Goal: Task Accomplishment & Management: Manage account settings

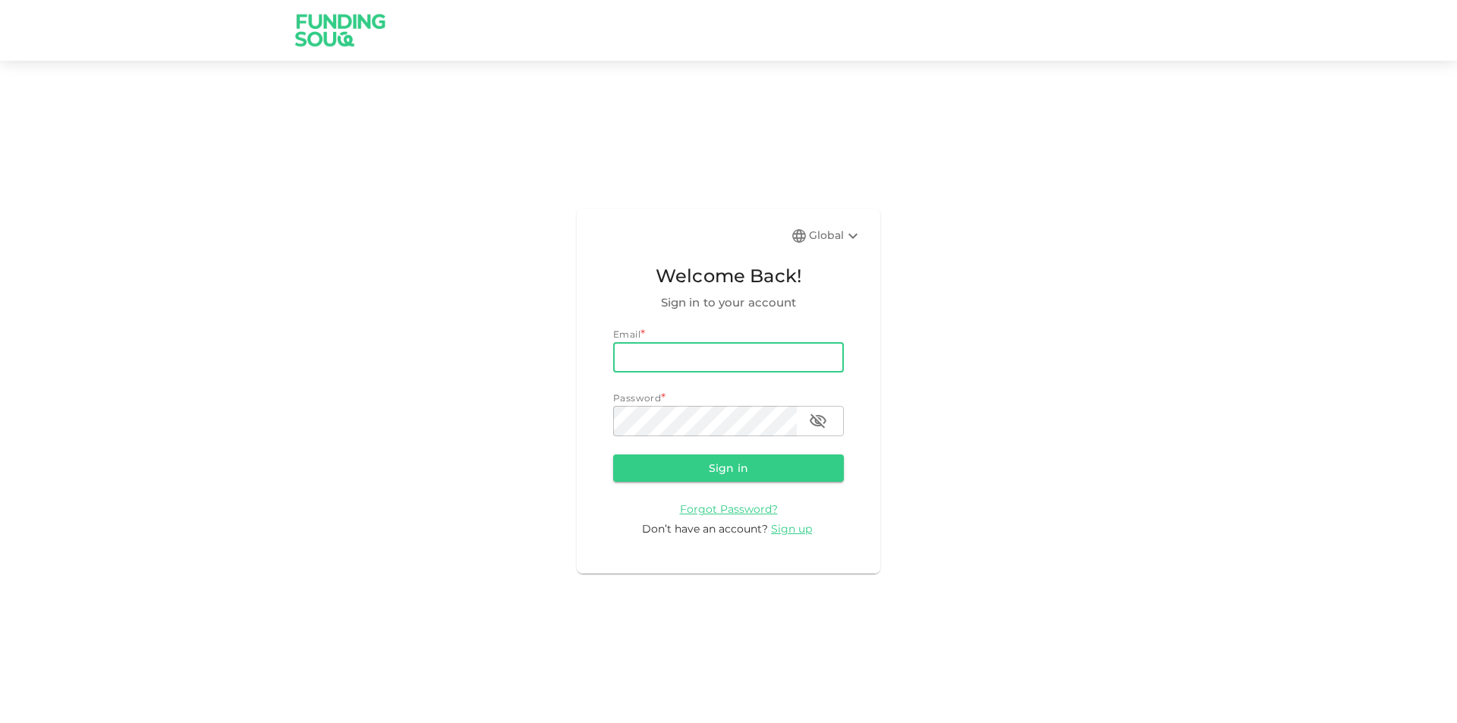
click at [689, 357] on input "email" at bounding box center [728, 357] width 231 height 30
type input "[EMAIL_ADDRESS][DOMAIN_NAME]"
click at [613, 455] on button "Sign in" at bounding box center [728, 468] width 231 height 27
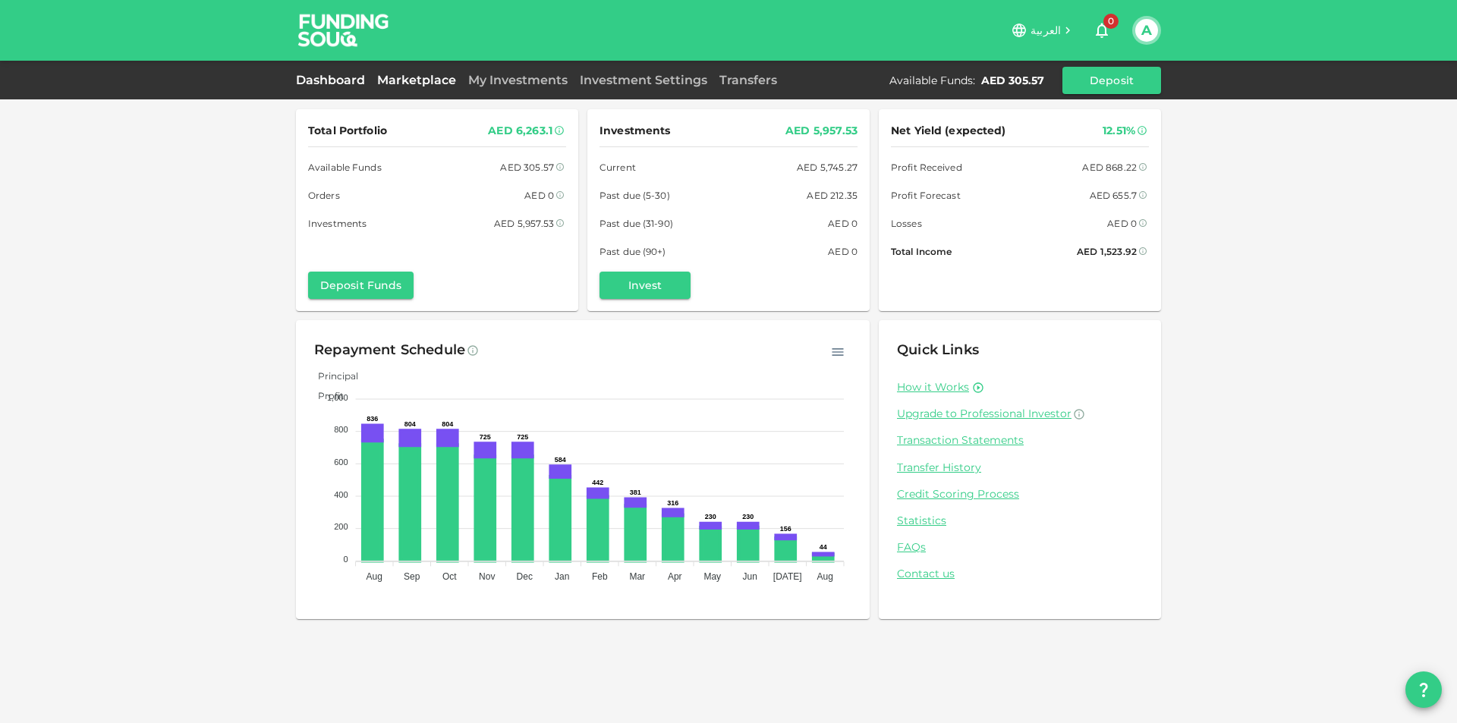
click at [418, 83] on link "Marketplace" at bounding box center [416, 80] width 91 height 14
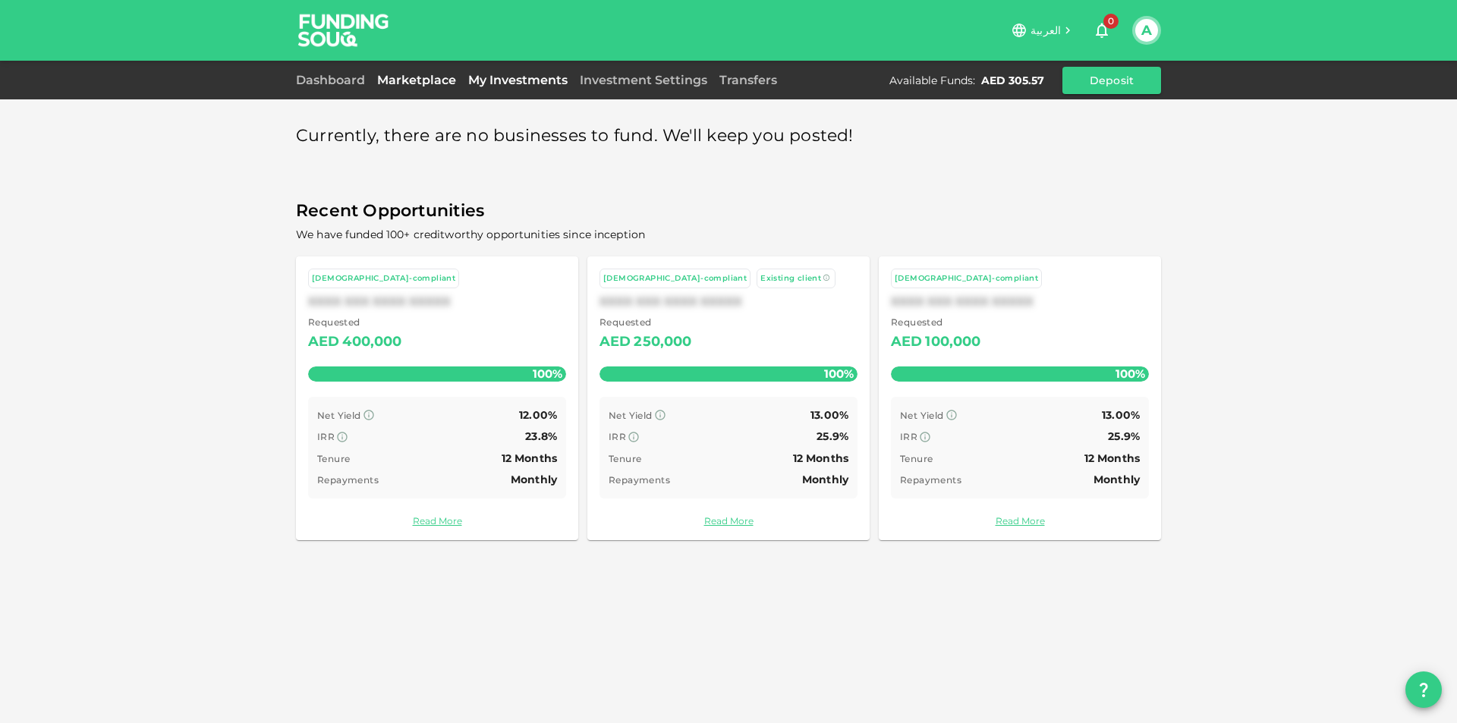
click at [520, 87] on div "My Investments" at bounding box center [518, 80] width 112 height 18
click at [509, 83] on link "My Investments" at bounding box center [518, 80] width 112 height 14
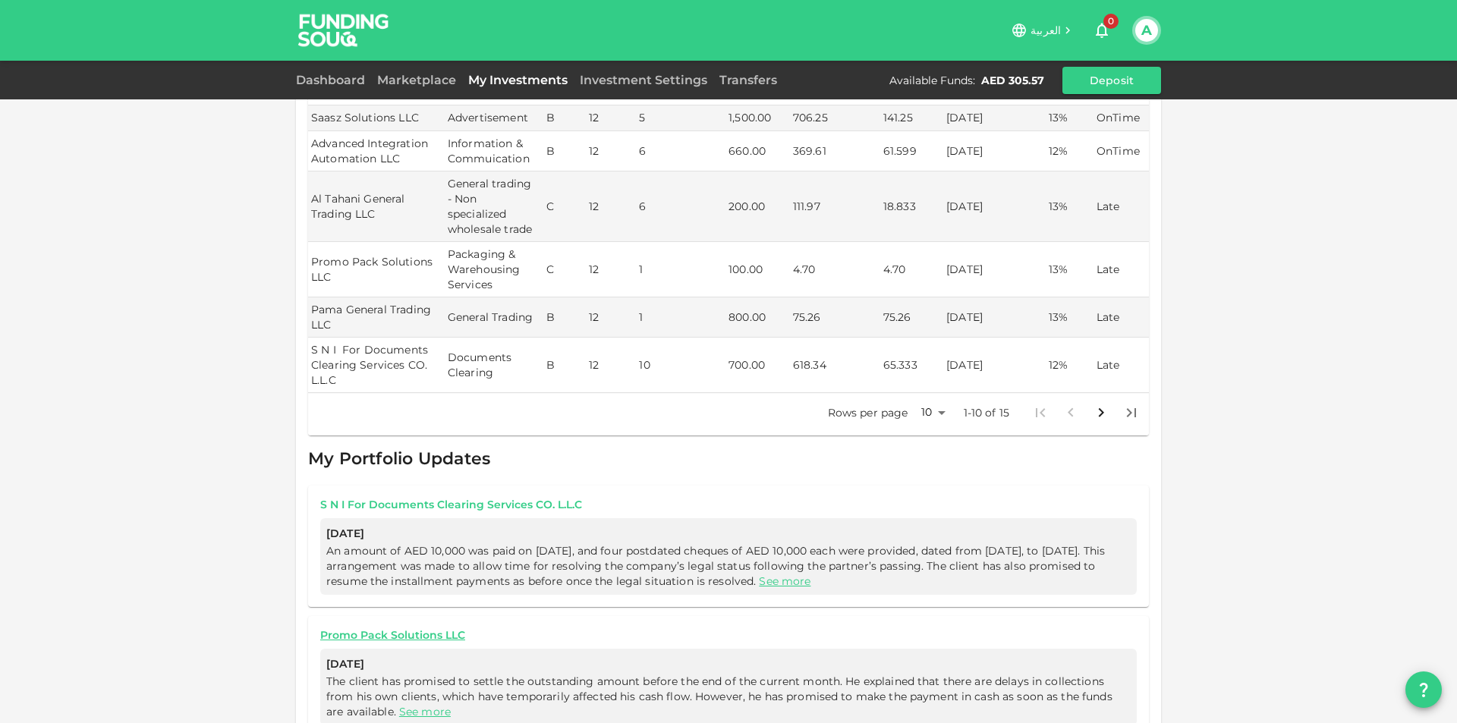
scroll to position [380, 0]
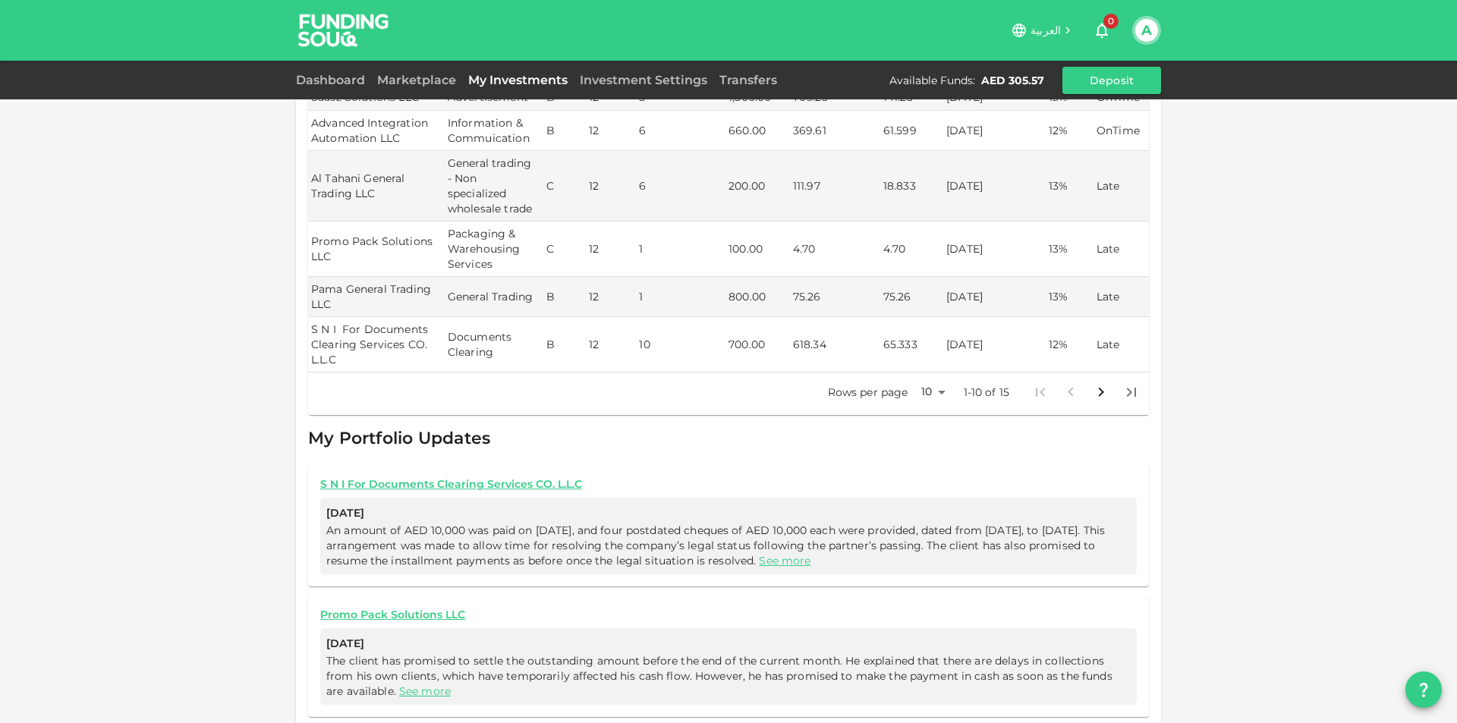
click at [920, 381] on body "العربية 0 A Dashboard Marketplace My Investments Investment Settings Transfers …" at bounding box center [728, 361] width 1457 height 723
click at [927, 419] on li "25" at bounding box center [928, 425] width 46 height 27
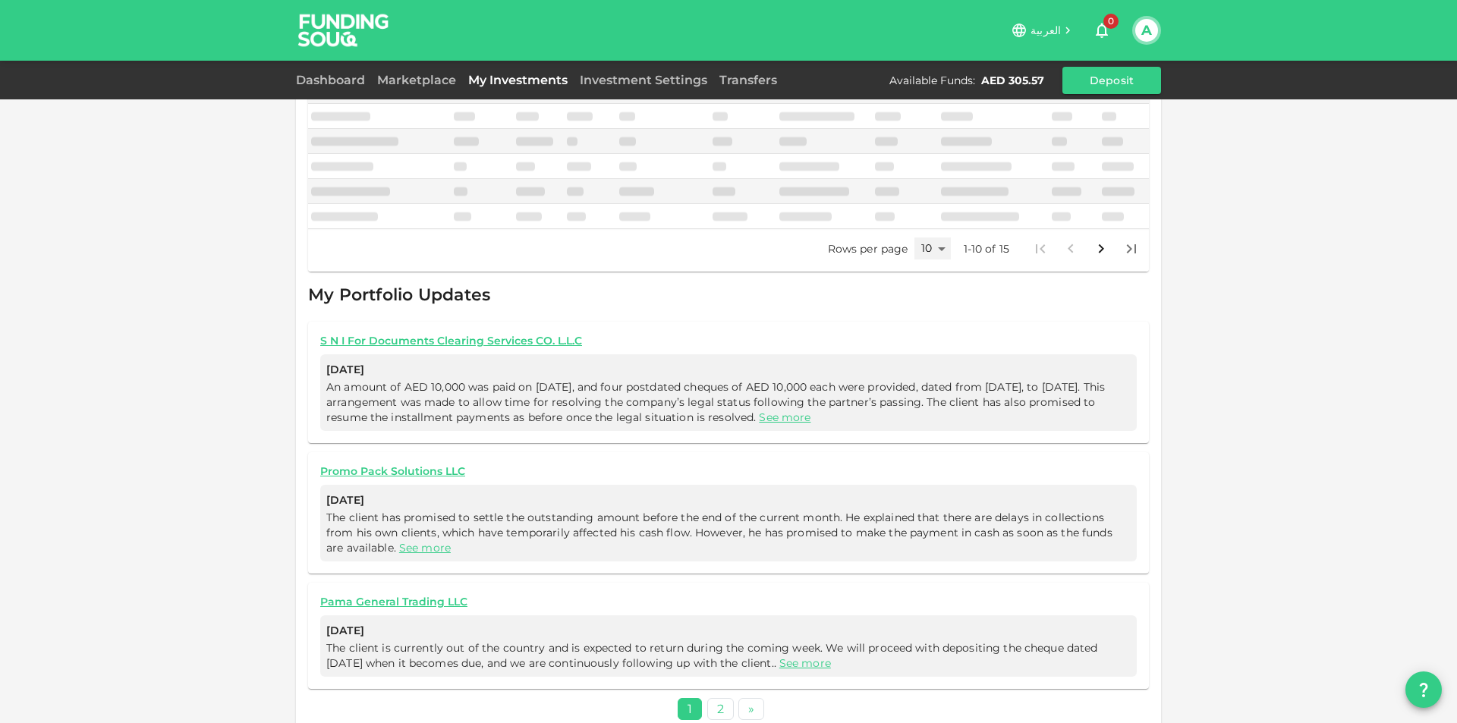
type input "25"
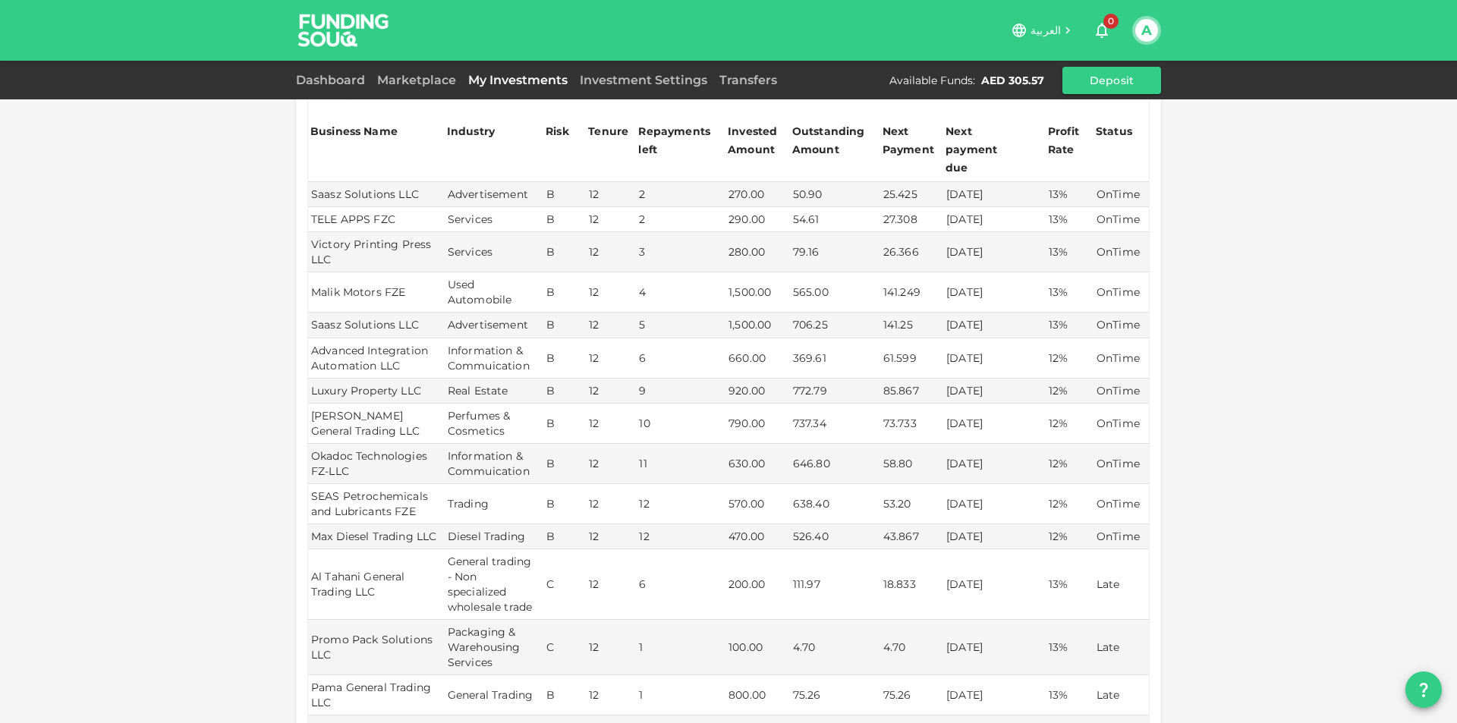
scroll to position [228, 0]
